Goal: Information Seeking & Learning: Learn about a topic

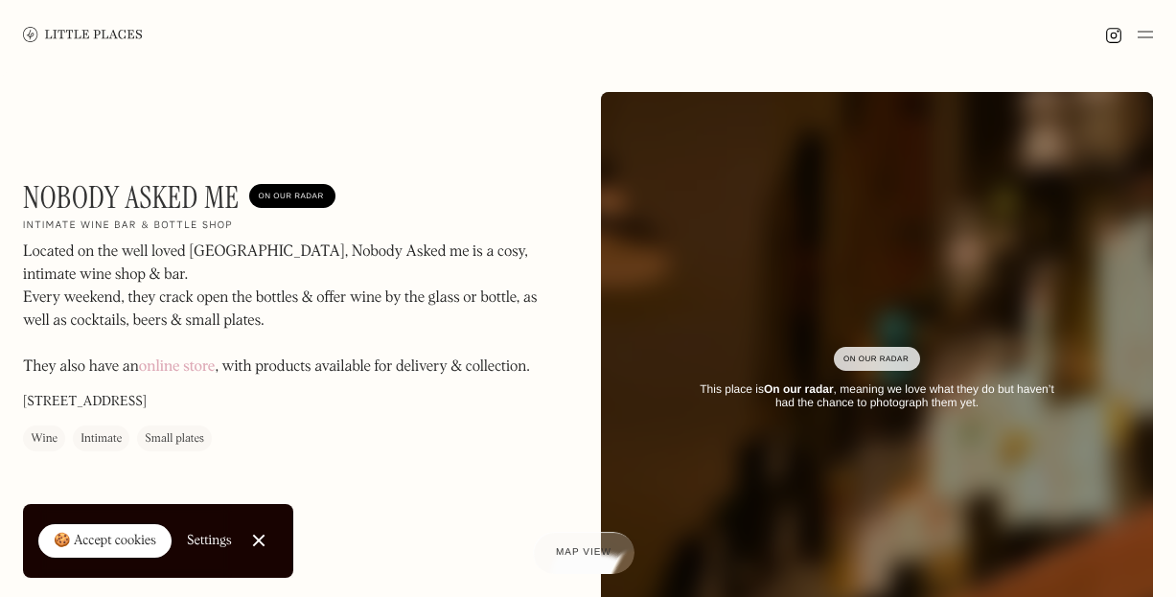
click at [182, 284] on p "Located on the well loved [GEOGRAPHIC_DATA], Nobody Asked me is a cosy, intimat…" at bounding box center [281, 310] width 517 height 138
click at [202, 301] on p "Located on the well loved [GEOGRAPHIC_DATA], Nobody Asked me is a cosy, intimat…" at bounding box center [281, 310] width 517 height 138
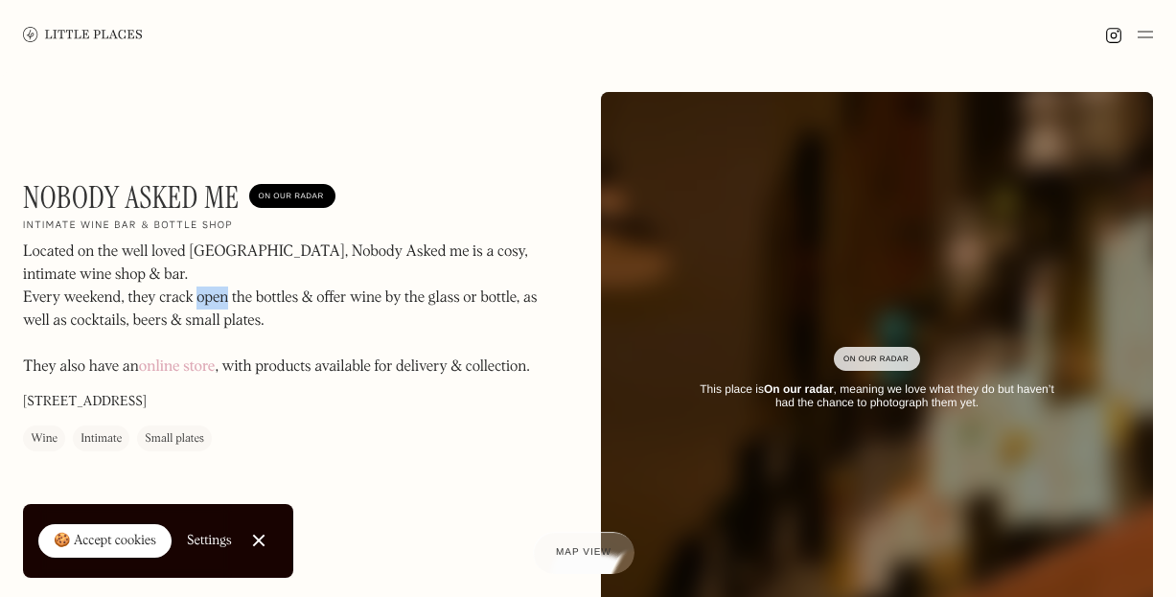
click at [202, 301] on p "Located on the well loved [GEOGRAPHIC_DATA], Nobody Asked me is a cosy, intimat…" at bounding box center [281, 310] width 517 height 138
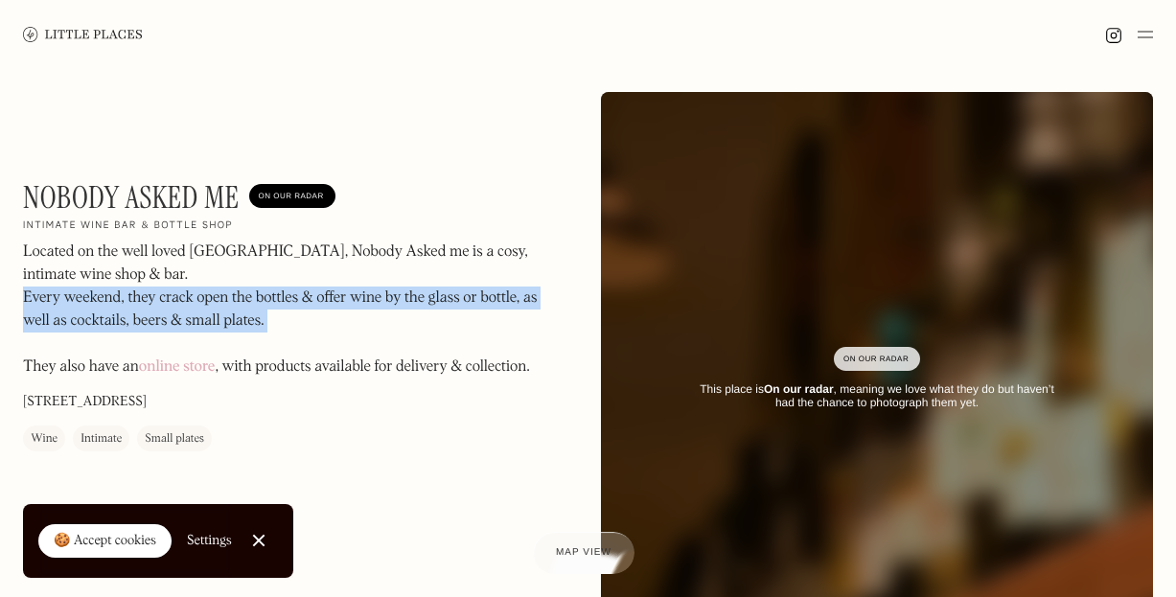
click at [333, 376] on p "Located on the well loved [GEOGRAPHIC_DATA], Nobody Asked me is a cosy, intimat…" at bounding box center [281, 310] width 517 height 138
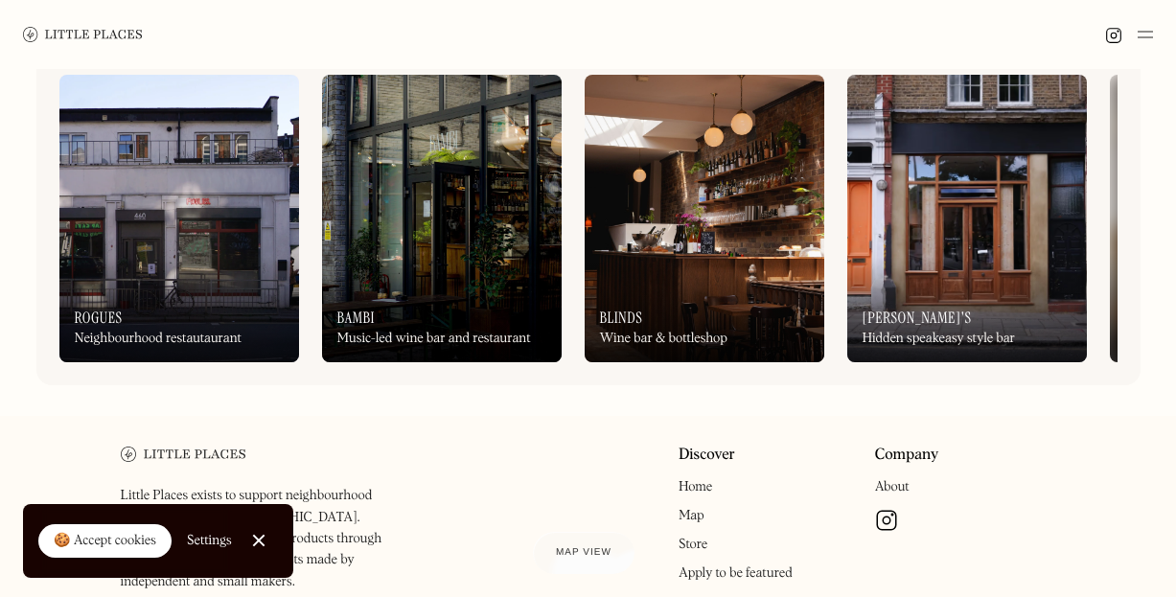
scroll to position [728, 0]
